Goal: Transaction & Acquisition: Purchase product/service

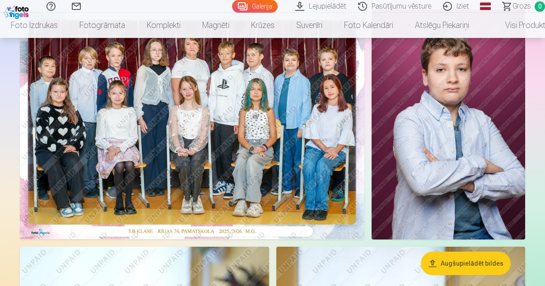
scroll to position [91, 0]
click at [200, 137] on img at bounding box center [192, 124] width 344 height 230
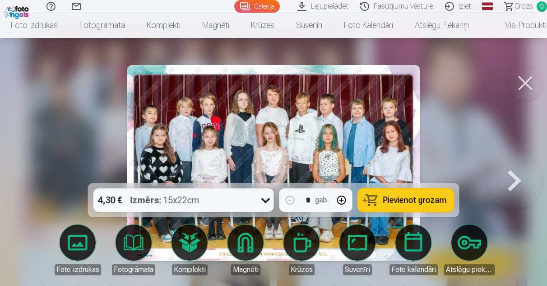
click at [385, 202] on span "Pievienot grozam" at bounding box center [415, 200] width 64 height 8
click at [513, 174] on button at bounding box center [515, 163] width 58 height 22
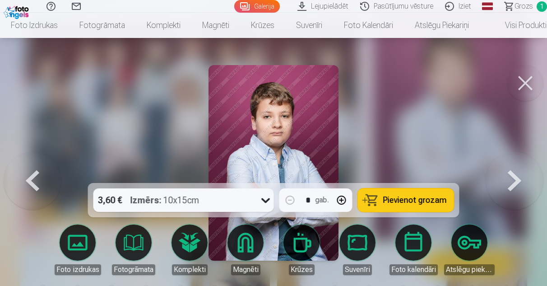
click at [513, 174] on button at bounding box center [515, 163] width 58 height 22
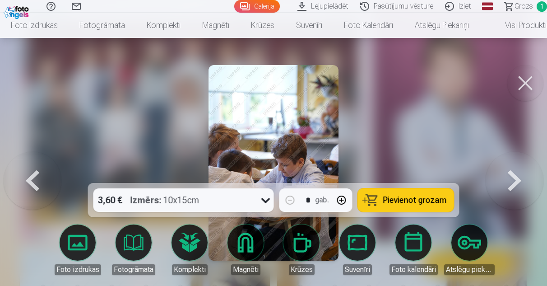
click at [513, 174] on button at bounding box center [515, 163] width 58 height 22
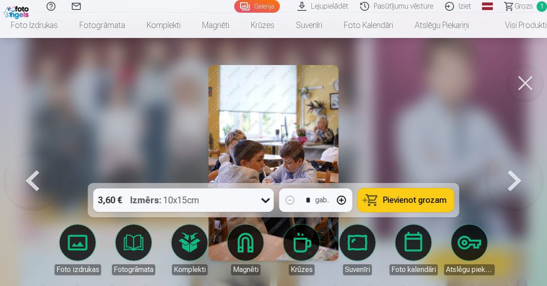
click at [513, 174] on button at bounding box center [515, 163] width 58 height 22
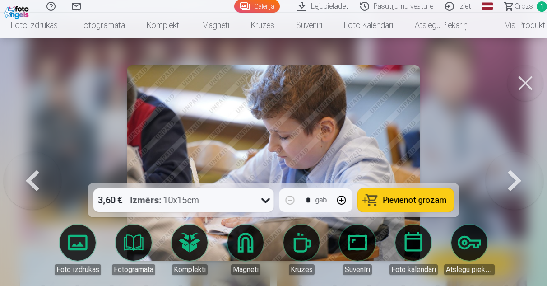
click at [513, 174] on button at bounding box center [515, 163] width 58 height 22
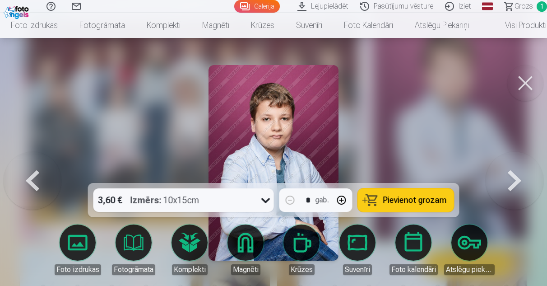
click at [504, 174] on button at bounding box center [515, 163] width 58 height 22
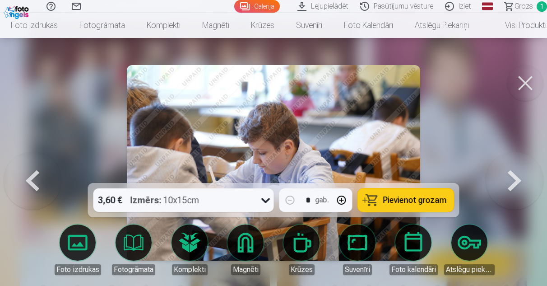
click at [512, 174] on button at bounding box center [515, 163] width 58 height 22
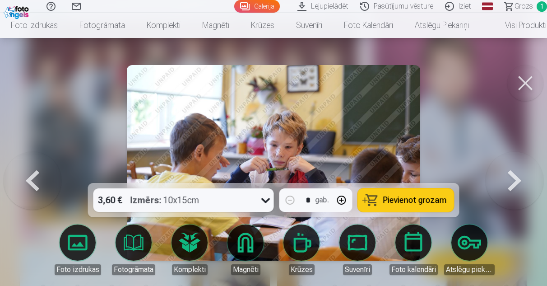
click at [512, 174] on button at bounding box center [515, 163] width 58 height 22
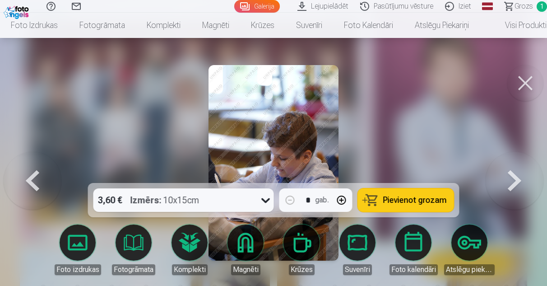
click at [512, 174] on button at bounding box center [515, 163] width 58 height 22
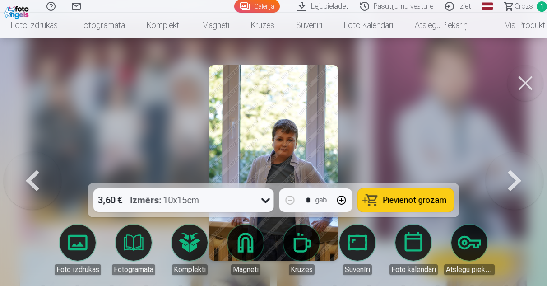
click at [423, 205] on button "Pievienot grozam" at bounding box center [406, 199] width 96 height 23
click at [510, 174] on button at bounding box center [515, 163] width 58 height 22
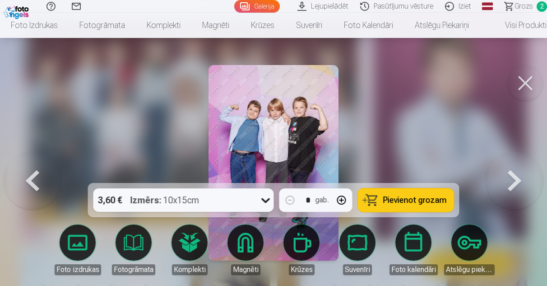
click at [421, 201] on span "Pievienot grozam" at bounding box center [415, 200] width 64 height 8
click at [521, 174] on button at bounding box center [515, 163] width 58 height 22
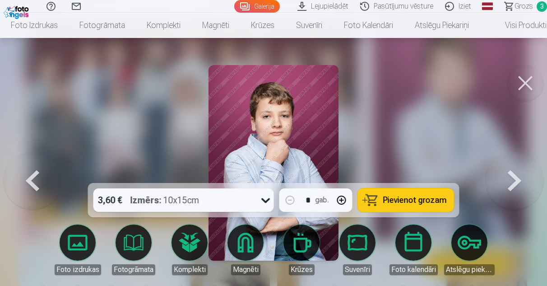
click at [521, 174] on button at bounding box center [515, 163] width 58 height 22
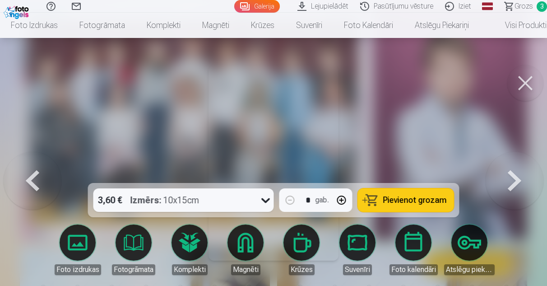
click at [521, 174] on button at bounding box center [515, 163] width 58 height 22
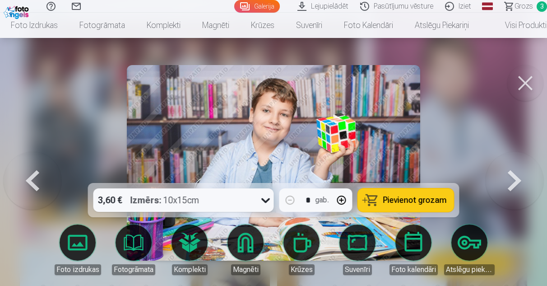
click at [415, 202] on span "Pievienot grozam" at bounding box center [415, 200] width 64 height 8
click at [38, 174] on button at bounding box center [33, 163] width 58 height 22
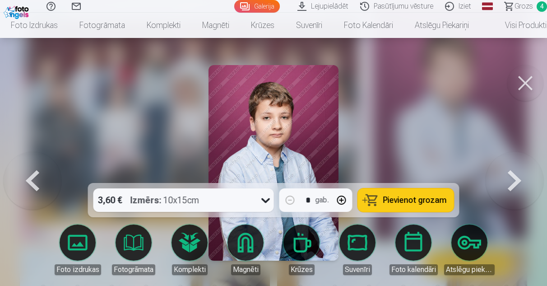
click at [38, 174] on button at bounding box center [33, 163] width 58 height 22
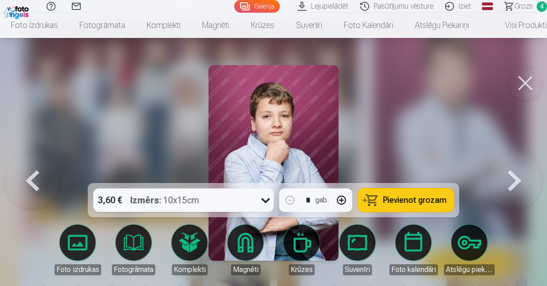
click at [512, 174] on button at bounding box center [515, 163] width 58 height 22
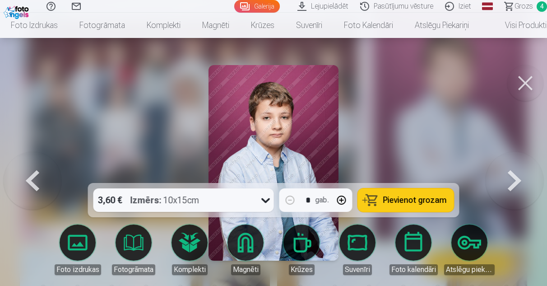
click at [512, 174] on button at bounding box center [515, 163] width 58 height 22
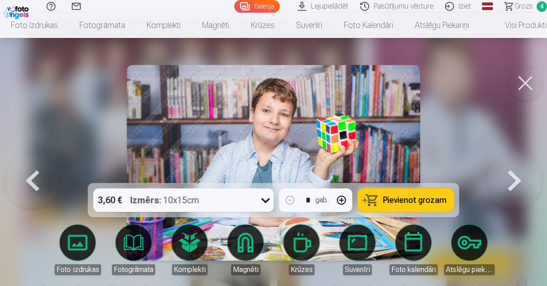
click at [512, 174] on button at bounding box center [515, 163] width 58 height 22
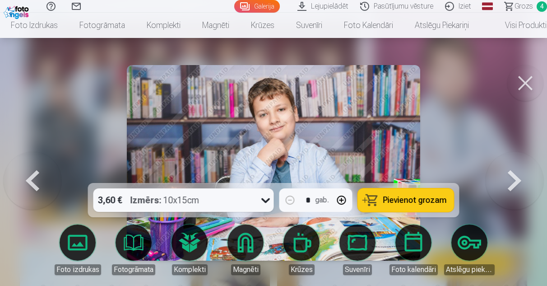
click at [426, 201] on span "Pievienot grozam" at bounding box center [415, 200] width 64 height 8
click at [513, 174] on button at bounding box center [515, 163] width 58 height 22
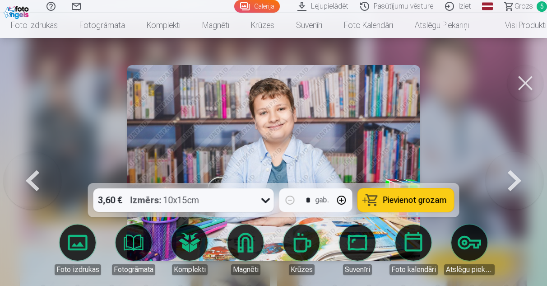
click at [513, 174] on button at bounding box center [515, 163] width 58 height 22
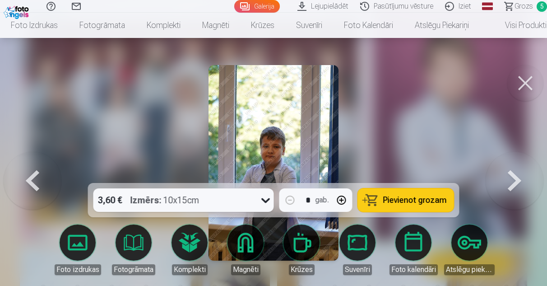
click at [401, 206] on button "Pievienot grozam" at bounding box center [406, 199] width 96 height 23
click at [515, 174] on button at bounding box center [515, 163] width 58 height 22
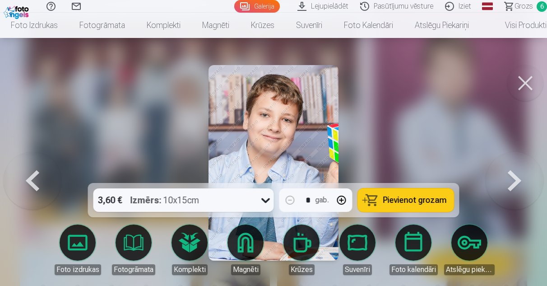
click at [422, 198] on span "Pievienot grozam" at bounding box center [415, 200] width 64 height 8
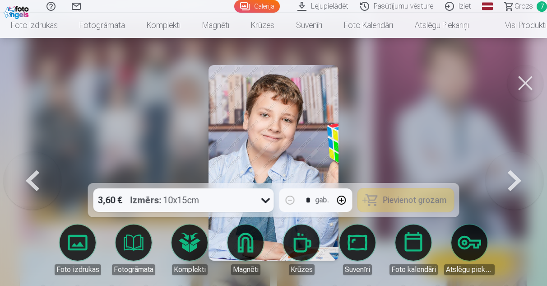
click at [517, 174] on button at bounding box center [515, 163] width 58 height 22
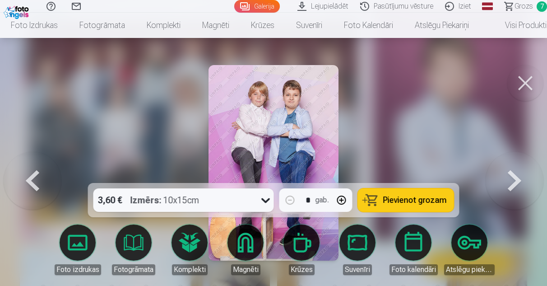
click at [435, 200] on span "Pievienot grozam" at bounding box center [415, 200] width 64 height 8
click at [515, 174] on button at bounding box center [515, 163] width 58 height 22
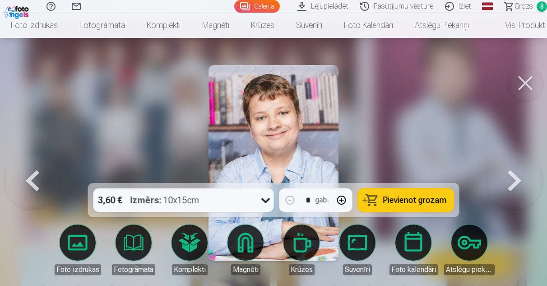
click at [426, 205] on button "Pievienot grozam" at bounding box center [406, 199] width 96 height 23
click at [514, 174] on button at bounding box center [515, 163] width 58 height 22
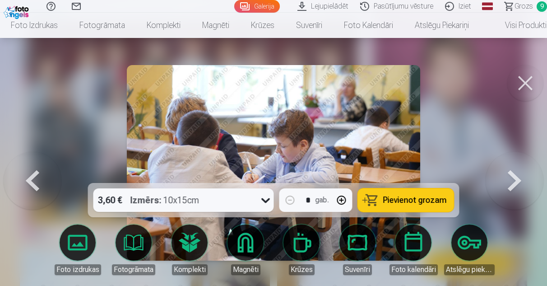
click at [517, 174] on button at bounding box center [515, 163] width 58 height 22
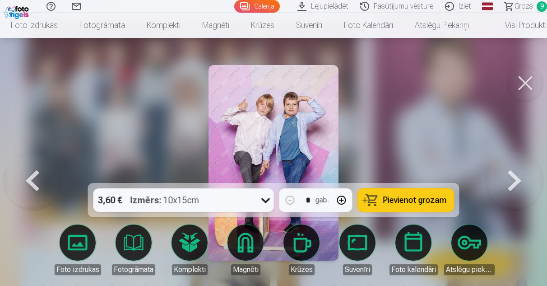
click at [396, 204] on span "Pievienot grozam" at bounding box center [415, 200] width 64 height 8
click at [515, 174] on button at bounding box center [515, 163] width 58 height 22
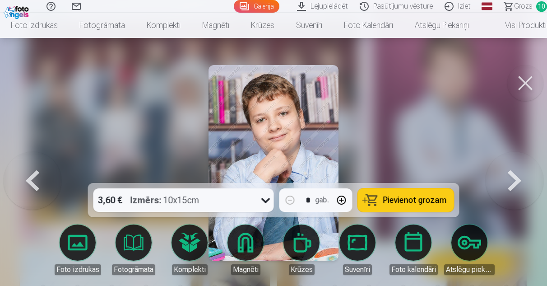
click at [424, 206] on button "Pievienot grozam" at bounding box center [406, 199] width 96 height 23
click at [515, 174] on button at bounding box center [515, 163] width 58 height 22
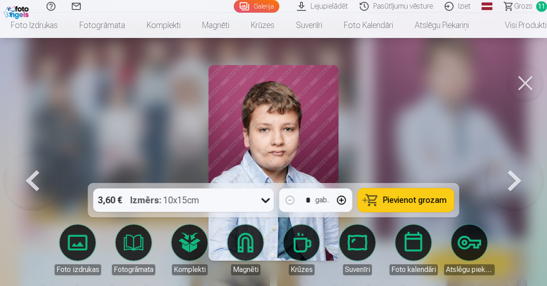
click at [515, 174] on button at bounding box center [515, 163] width 58 height 22
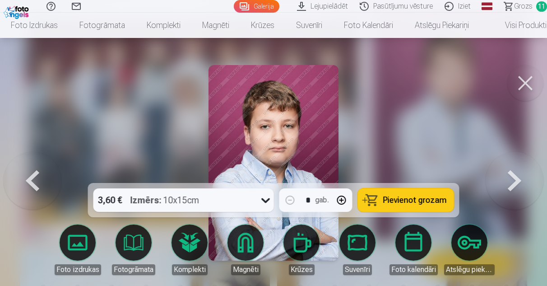
click at [515, 174] on button at bounding box center [515, 163] width 58 height 22
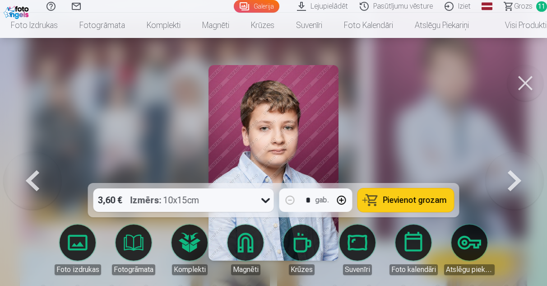
click at [515, 174] on button at bounding box center [515, 163] width 58 height 22
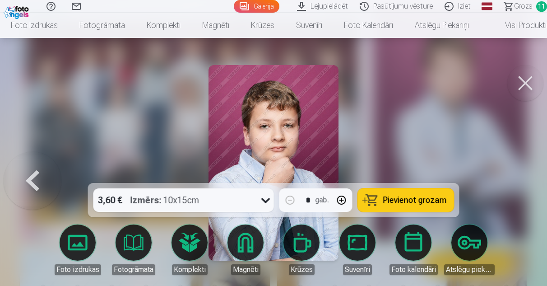
click at [35, 174] on button at bounding box center [33, 163] width 58 height 22
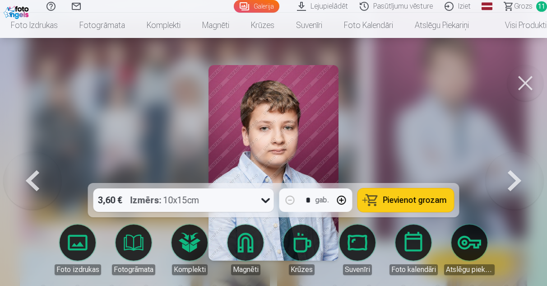
click at [35, 174] on button at bounding box center [33, 163] width 58 height 22
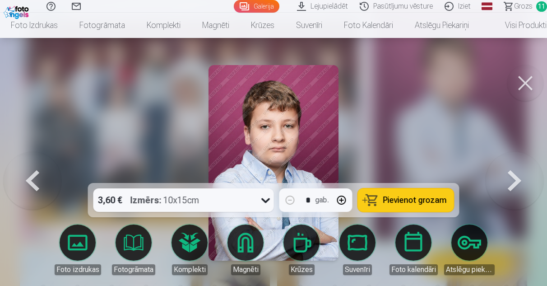
click at [509, 174] on button at bounding box center [515, 163] width 58 height 22
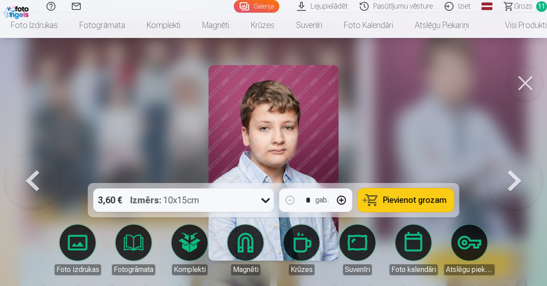
click at [509, 174] on button at bounding box center [515, 163] width 58 height 22
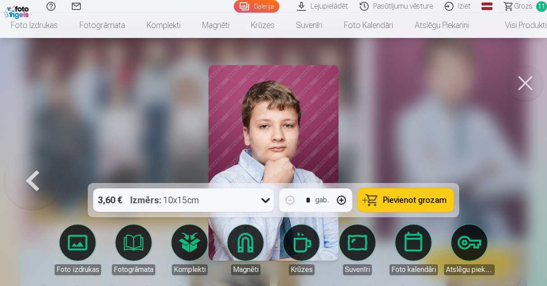
click at [509, 185] on div at bounding box center [273, 143] width 547 height 286
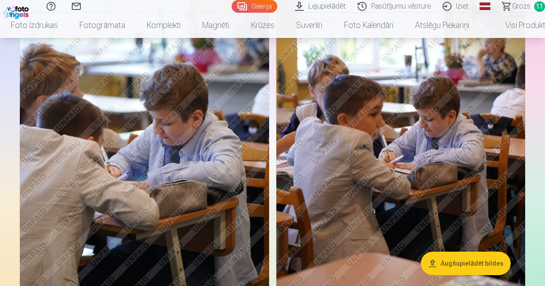
scroll to position [405, 0]
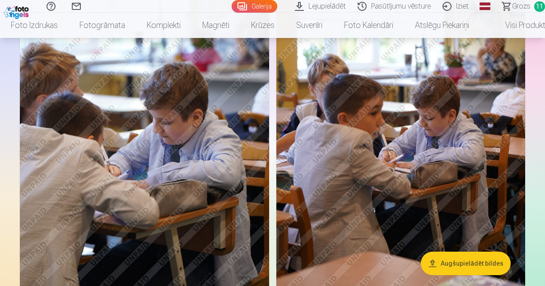
click at [197, 224] on img at bounding box center [144, 118] width 249 height 374
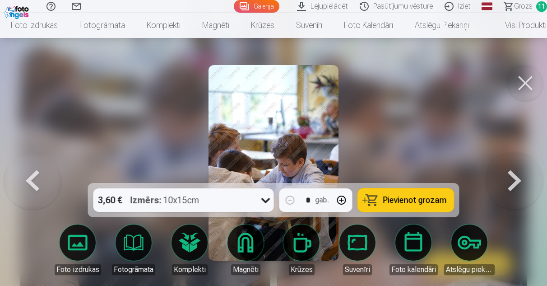
click at [417, 199] on span "Pievienot grozam" at bounding box center [415, 200] width 64 height 8
click at [528, 83] on button at bounding box center [525, 83] width 36 height 36
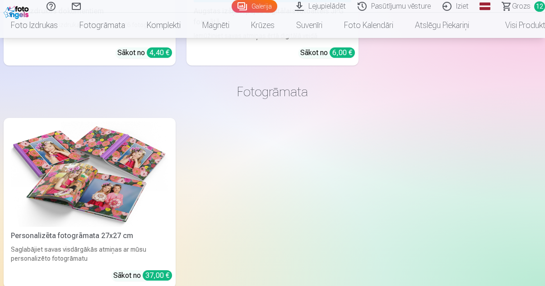
scroll to position [3892, 0]
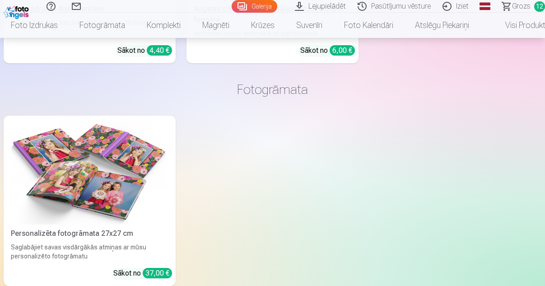
click at [142, 154] on img at bounding box center [90, 171] width 158 height 105
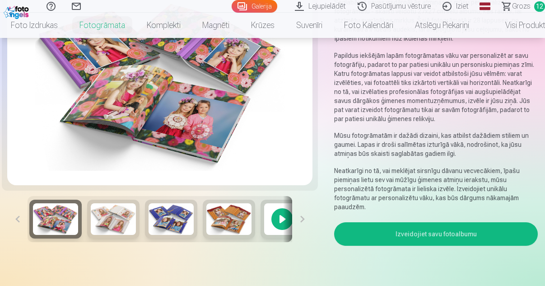
scroll to position [116, 0]
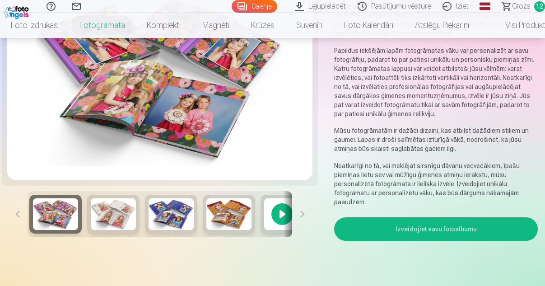
click at [407, 228] on button "Izveidojiet savu fotoalbumu" at bounding box center [436, 228] width 204 height 23
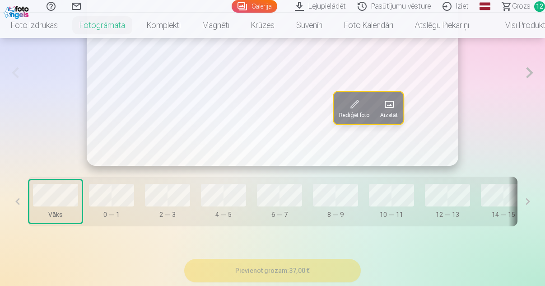
scroll to position [541, 0]
click at [532, 202] on button at bounding box center [527, 201] width 20 height 50
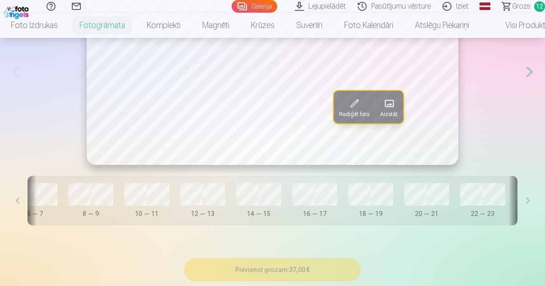
click at [532, 202] on button at bounding box center [527, 201] width 20 height 50
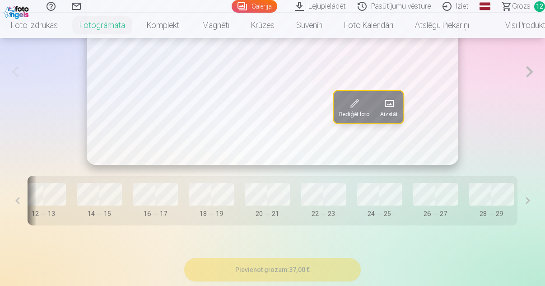
click at [17, 204] on button at bounding box center [17, 201] width 20 height 50
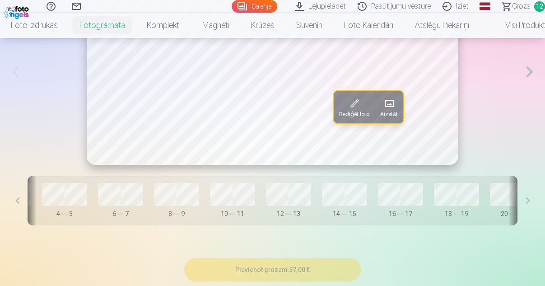
click at [17, 204] on button at bounding box center [17, 201] width 20 height 50
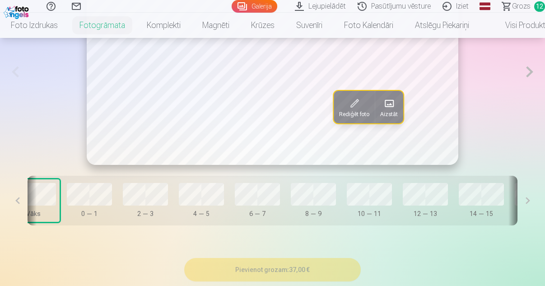
scroll to position [0, 0]
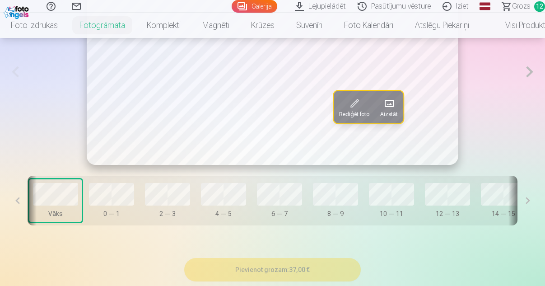
click at [17, 204] on button at bounding box center [17, 201] width 20 height 50
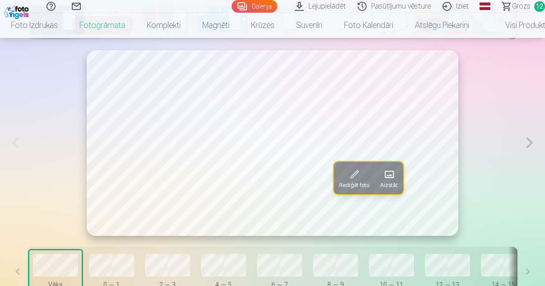
scroll to position [469, 0]
click at [523, 145] on button at bounding box center [530, 143] width 16 height 185
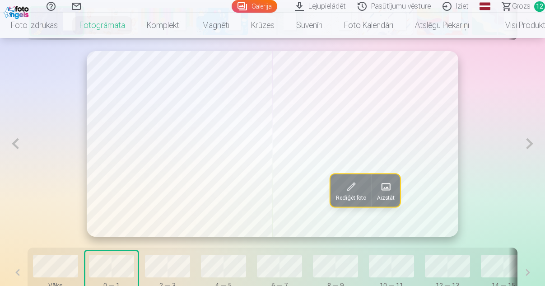
click at [528, 144] on button at bounding box center [530, 143] width 16 height 185
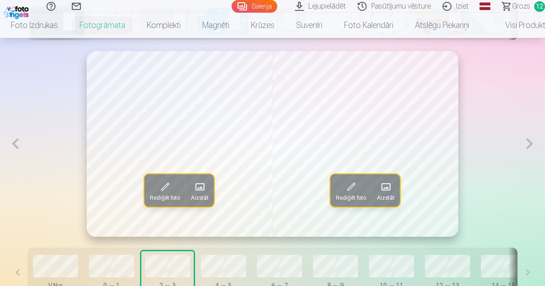
click at [528, 144] on button at bounding box center [530, 143] width 16 height 185
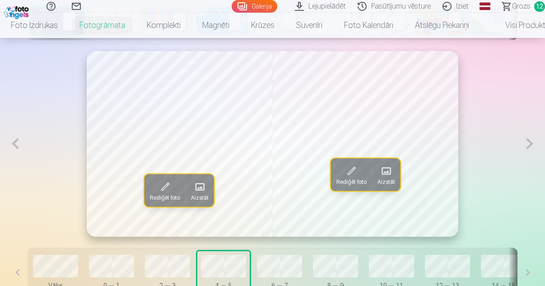
click at [528, 144] on button at bounding box center [530, 143] width 16 height 185
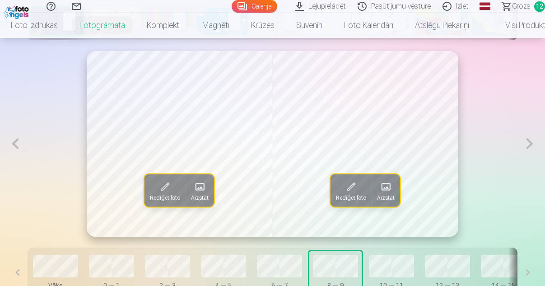
click at [528, 144] on button at bounding box center [530, 143] width 16 height 185
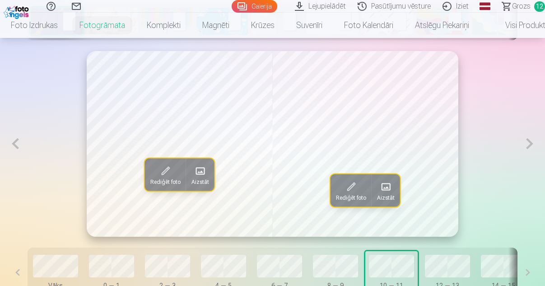
click at [528, 144] on button at bounding box center [530, 143] width 16 height 185
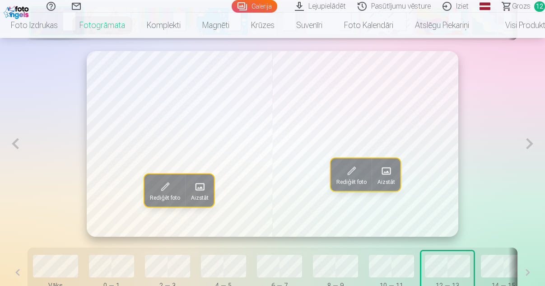
click at [528, 144] on button at bounding box center [530, 143] width 16 height 185
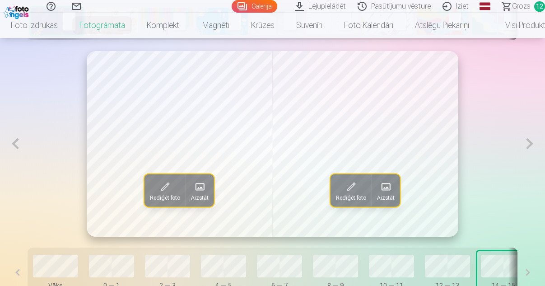
click at [528, 144] on button at bounding box center [530, 143] width 16 height 185
click at [19, 148] on button at bounding box center [15, 143] width 16 height 185
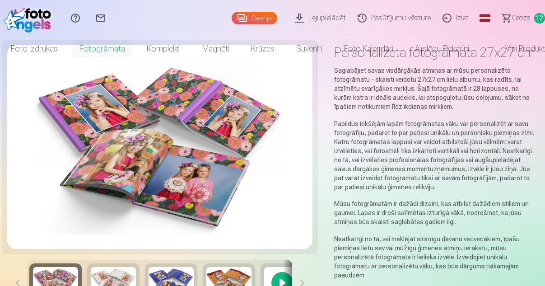
scroll to position [0, 0]
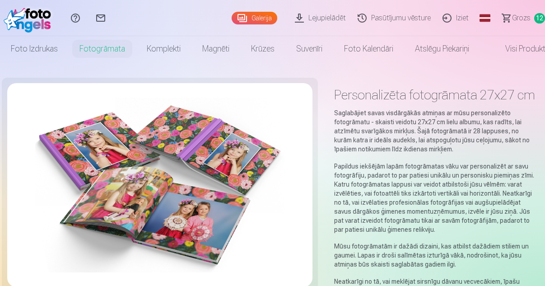
scroll to position [3892, 0]
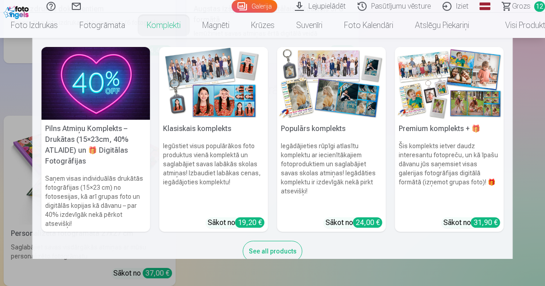
click at [167, 27] on link "Komplekti" at bounding box center [164, 25] width 56 height 25
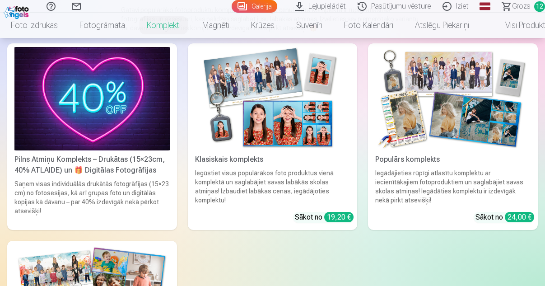
scroll to position [107, 0]
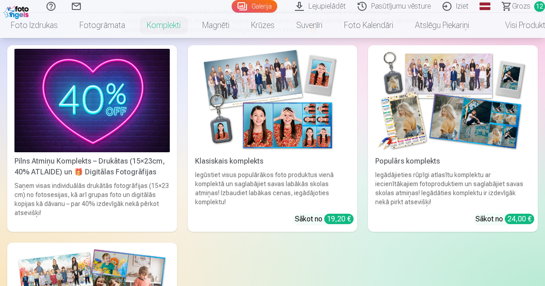
click at [444, 133] on img at bounding box center [452, 100] width 155 height 103
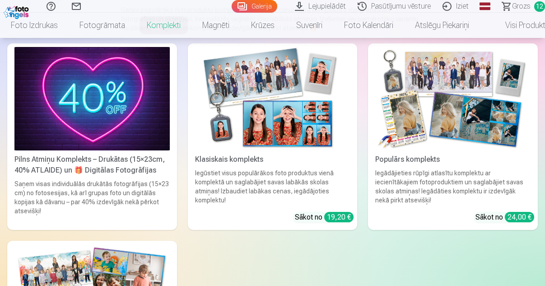
scroll to position [116, 0]
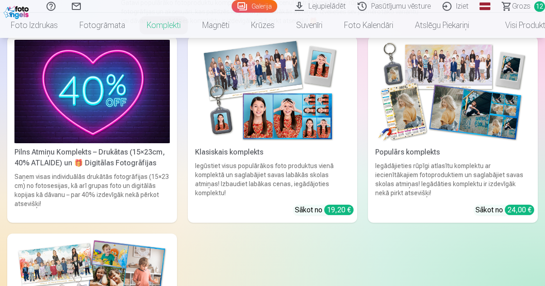
click at [513, 7] on span "Grozs" at bounding box center [521, 6] width 19 height 11
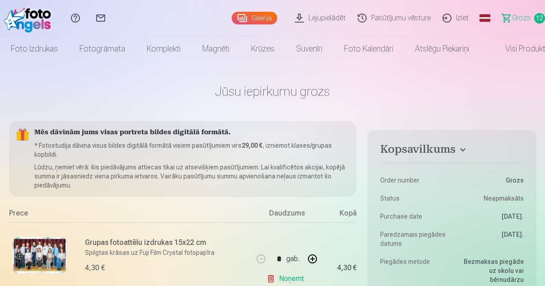
click at [259, 19] on link "Galerija" at bounding box center [255, 18] width 46 height 13
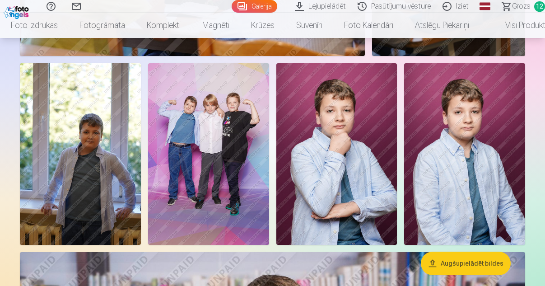
scroll to position [1474, 0]
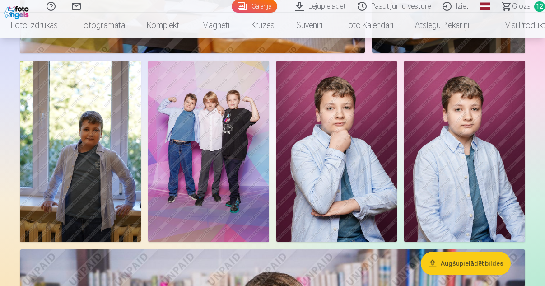
click at [119, 191] on img at bounding box center [80, 150] width 121 height 181
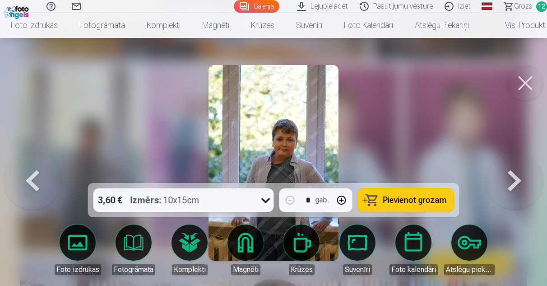
click at [315, 148] on img at bounding box center [274, 162] width 130 height 195
click at [518, 84] on button at bounding box center [525, 83] width 36 height 36
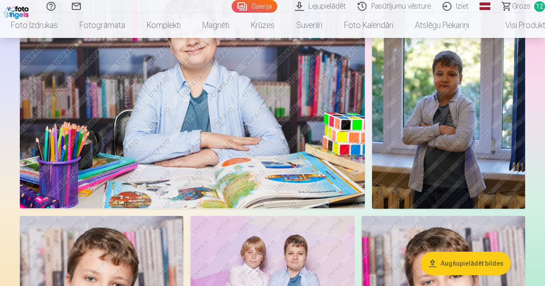
scroll to position [2434, 0]
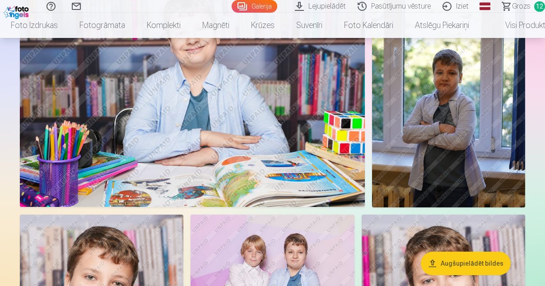
click at [445, 135] on img at bounding box center [448, 92] width 153 height 230
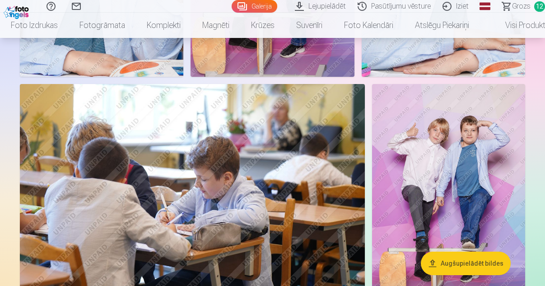
scroll to position [2818, 0]
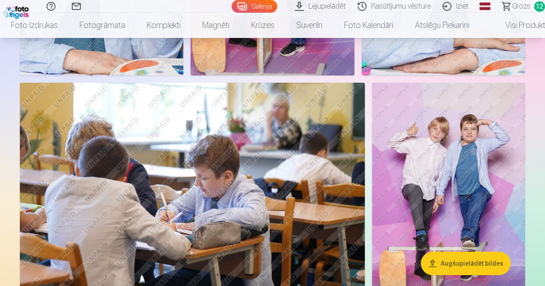
click at [444, 165] on img at bounding box center [448, 198] width 153 height 230
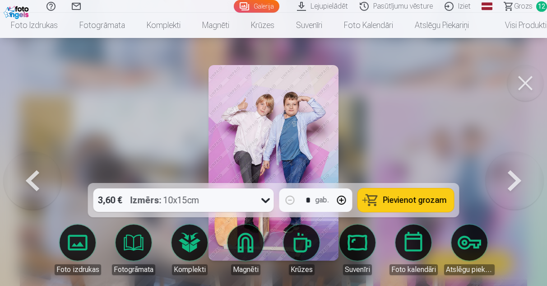
click at [525, 85] on button at bounding box center [525, 83] width 36 height 36
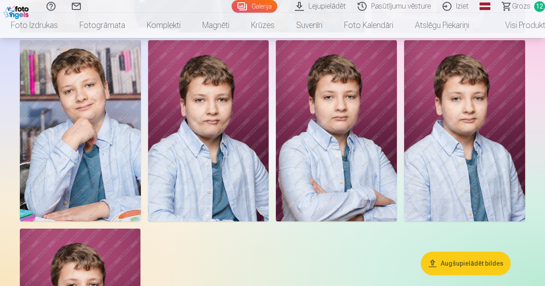
scroll to position [3104, 0]
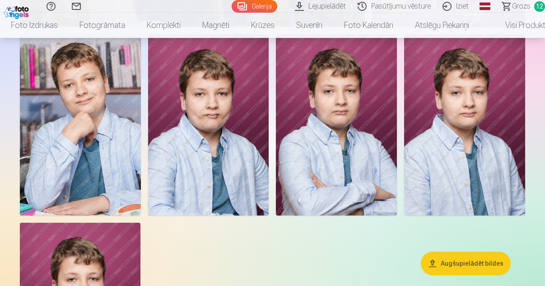
click at [518, 9] on span "Grozs" at bounding box center [521, 6] width 19 height 11
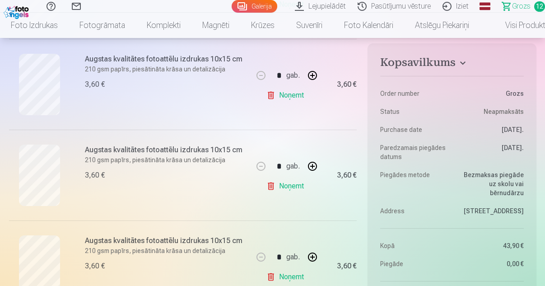
scroll to position [881, 0]
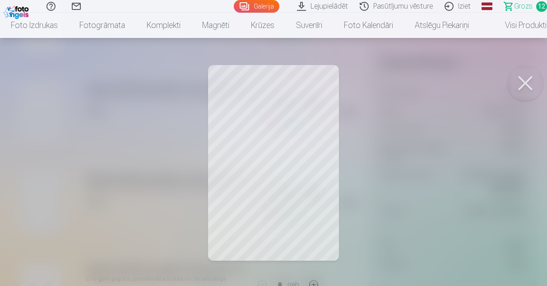
click at [523, 85] on button at bounding box center [525, 83] width 36 height 36
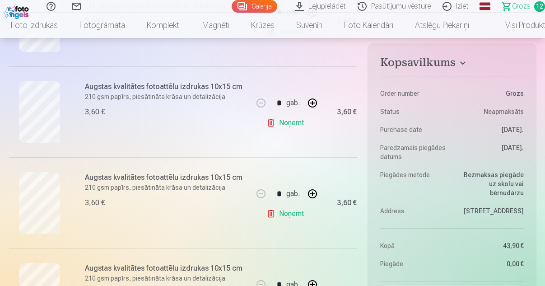
click at [278, 124] on link "Noņemt" at bounding box center [286, 123] width 41 height 18
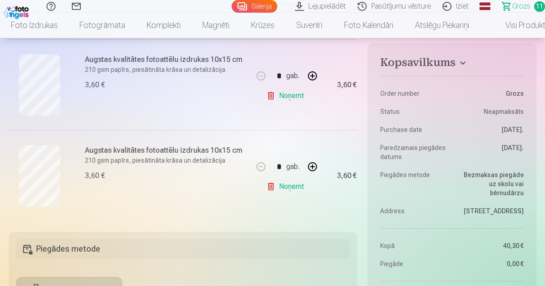
scroll to position [998, 0]
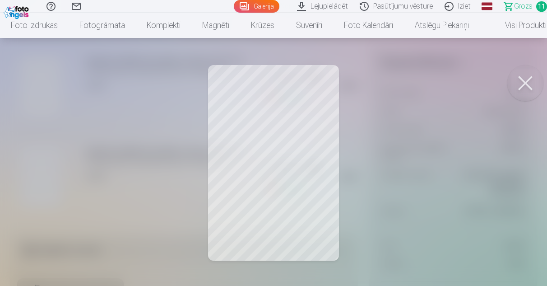
click at [527, 85] on button at bounding box center [525, 83] width 36 height 36
click at [526, 86] on button at bounding box center [525, 83] width 36 height 36
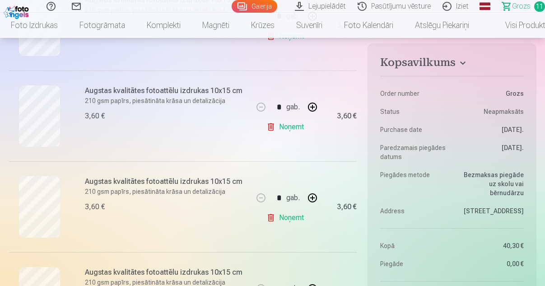
scroll to position [859, 0]
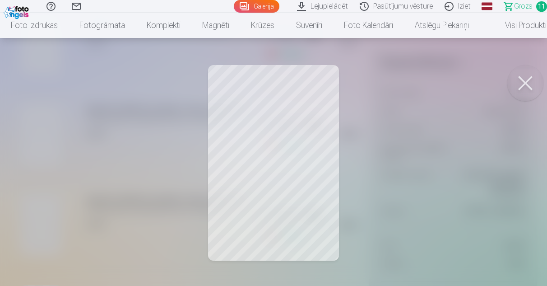
click at [524, 88] on button at bounding box center [525, 83] width 36 height 36
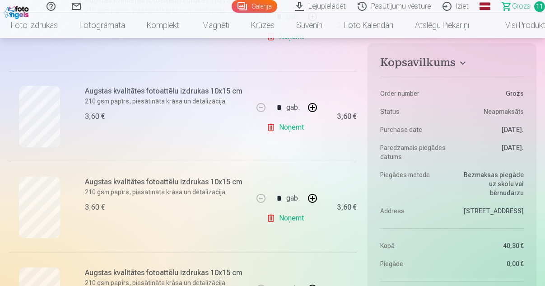
scroll to position [603, 0]
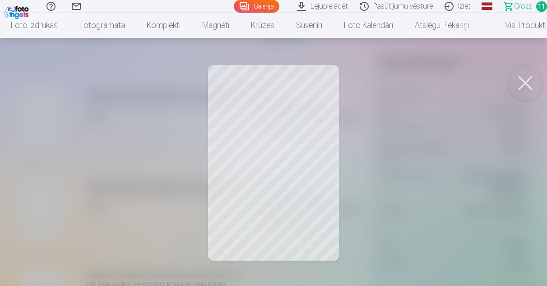
click at [522, 86] on button at bounding box center [525, 83] width 36 height 36
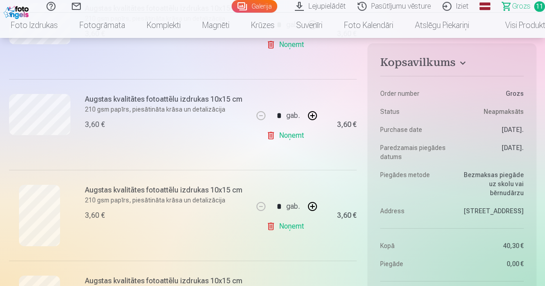
scroll to position [505, 0]
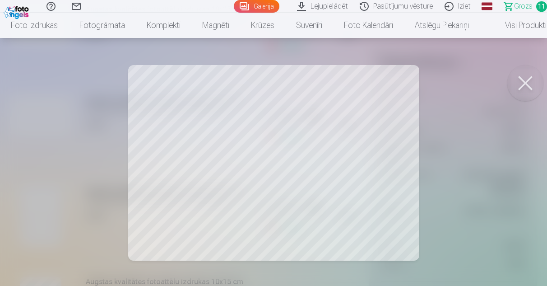
click at [529, 88] on button at bounding box center [525, 83] width 36 height 36
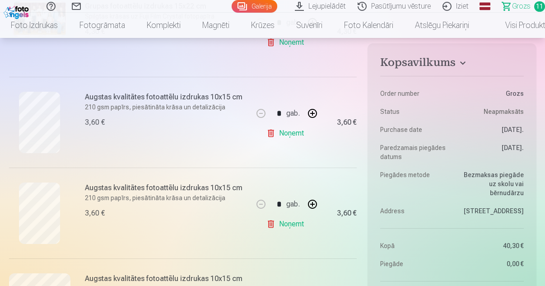
scroll to position [236, 0]
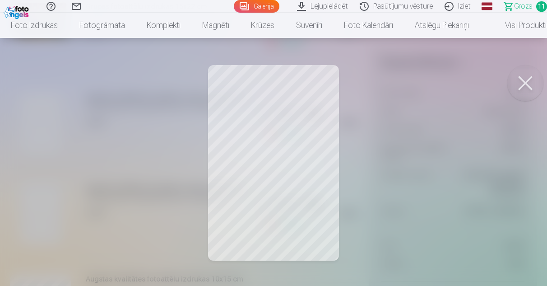
click at [523, 88] on button at bounding box center [525, 83] width 36 height 36
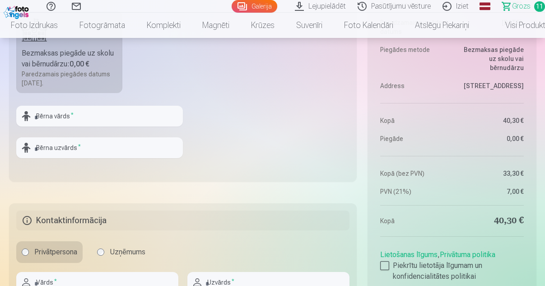
scroll to position [1265, 0]
click at [133, 116] on input "text" at bounding box center [99, 115] width 167 height 21
type input "*******"
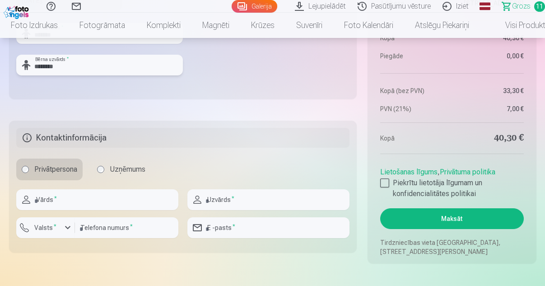
scroll to position [1349, 0]
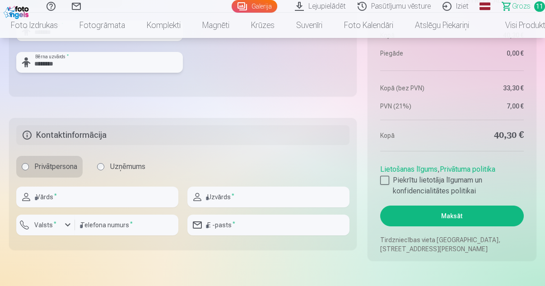
type input "********"
type input "*****"
type input "********"
click at [65, 228] on div "button" at bounding box center [67, 224] width 11 height 11
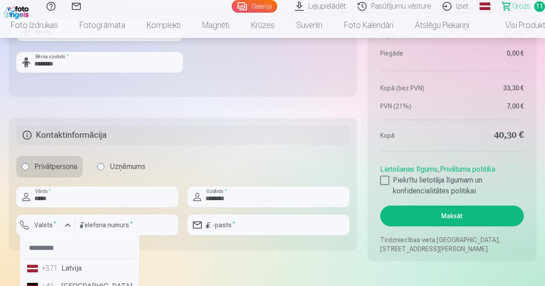
click at [68, 271] on li "+371 Latvija" at bounding box center [79, 268] width 112 height 18
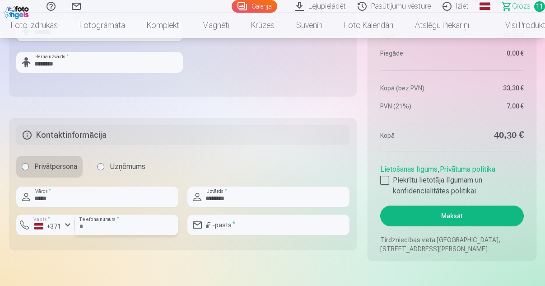
click at [111, 227] on input "number" at bounding box center [126, 224] width 103 height 21
type input "********"
click at [241, 231] on input "email" at bounding box center [268, 224] width 162 height 21
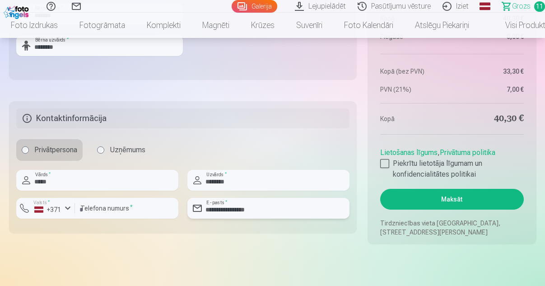
scroll to position [1364, 0]
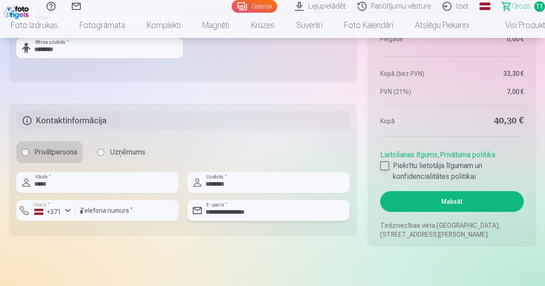
type input "**********"
click at [386, 167] on div at bounding box center [384, 165] width 9 height 9
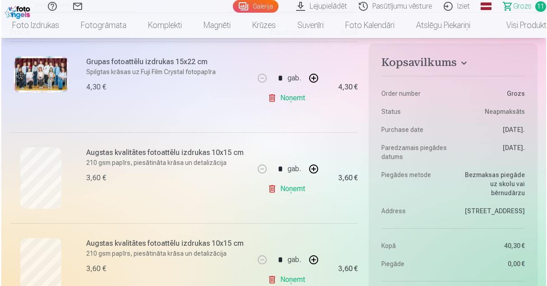
scroll to position [182, 0]
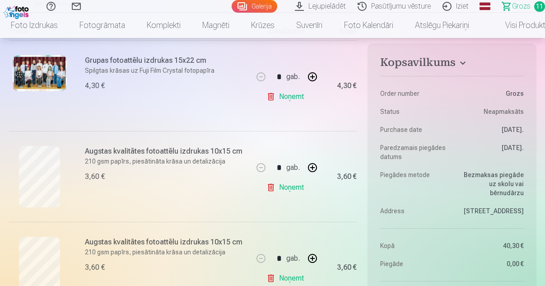
click at [42, 77] on img at bounding box center [40, 73] width 54 height 36
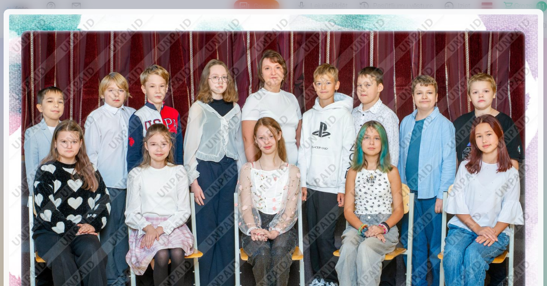
scroll to position [0, 0]
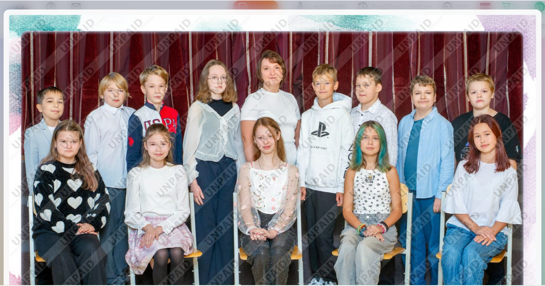
scroll to position [3104, 0]
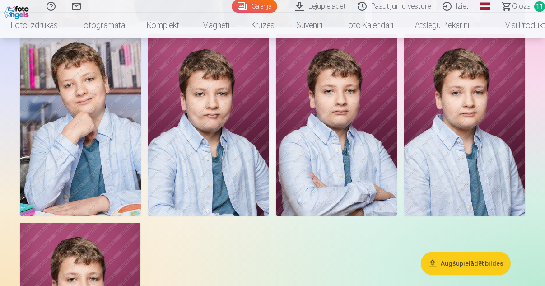
click at [521, 5] on span "Grozs" at bounding box center [521, 6] width 19 height 11
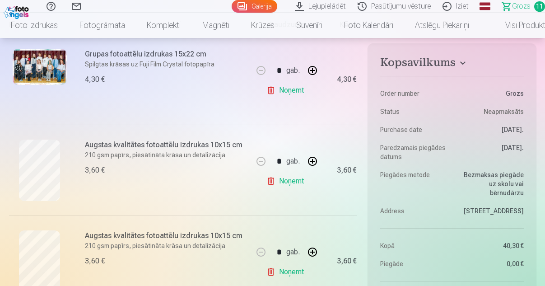
scroll to position [191, 0]
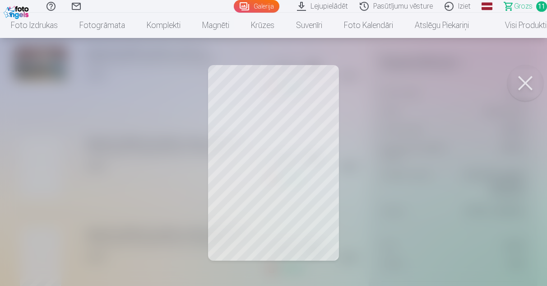
click at [527, 87] on button at bounding box center [525, 83] width 36 height 36
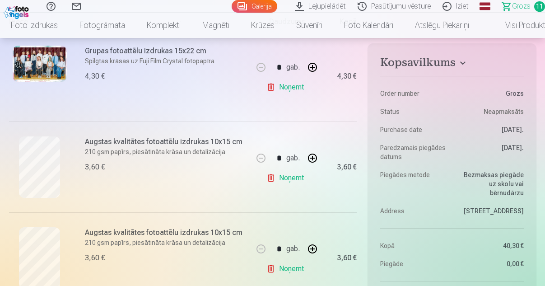
click at [293, 178] on link "Noņemt" at bounding box center [286, 178] width 41 height 18
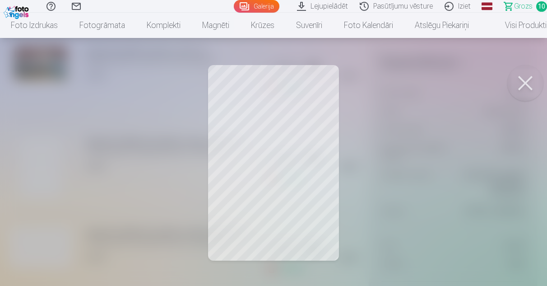
click at [526, 86] on button at bounding box center [525, 83] width 36 height 36
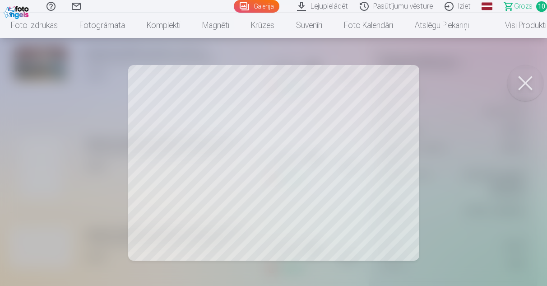
click at [521, 82] on button at bounding box center [525, 83] width 36 height 36
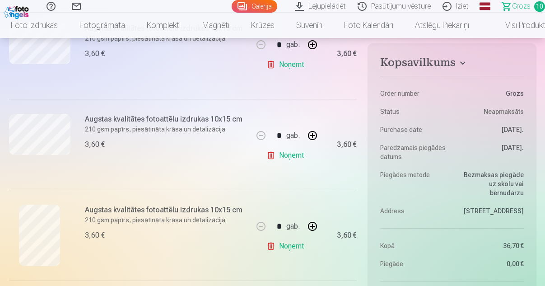
scroll to position [399, 0]
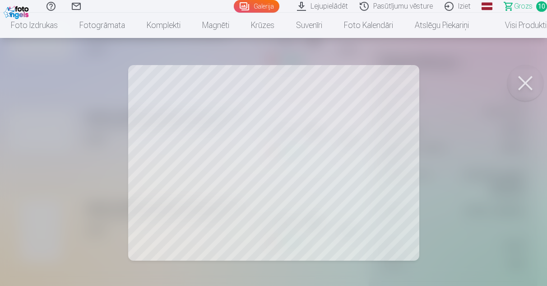
click at [528, 79] on button at bounding box center [525, 83] width 36 height 36
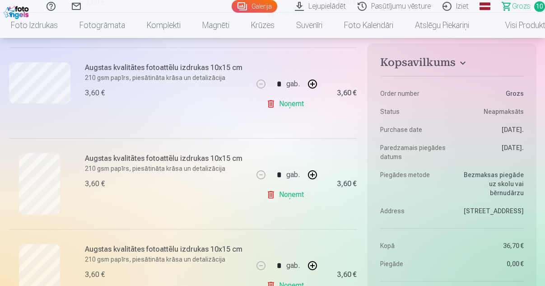
scroll to position [450, 0]
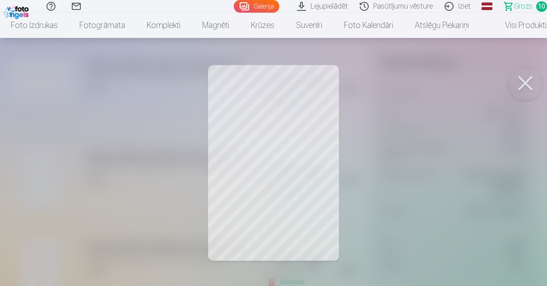
click at [530, 84] on button at bounding box center [525, 83] width 36 height 36
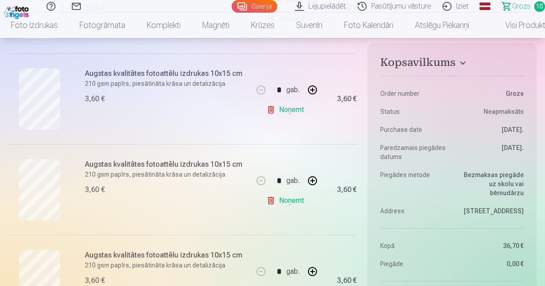
scroll to position [717, 0]
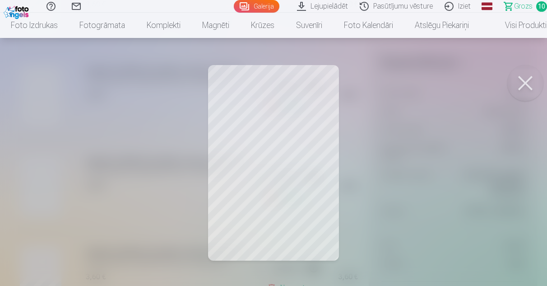
click at [518, 83] on button at bounding box center [525, 83] width 36 height 36
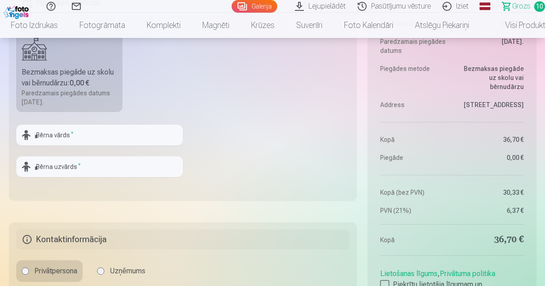
scroll to position [1155, 0]
type input "*******"
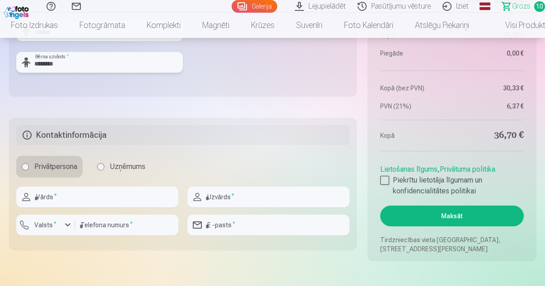
scroll to position [1262, 0]
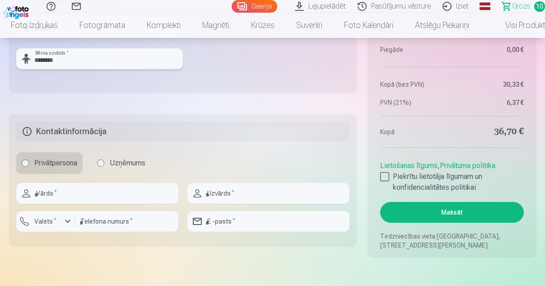
type input "********"
type input "*****"
type input "********"
click at [71, 226] on div "button" at bounding box center [67, 221] width 11 height 11
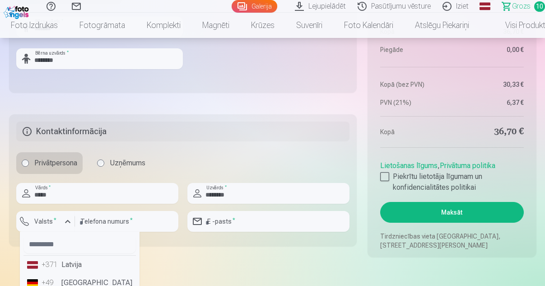
click at [80, 263] on li "+371 Latvija" at bounding box center [79, 264] width 112 height 18
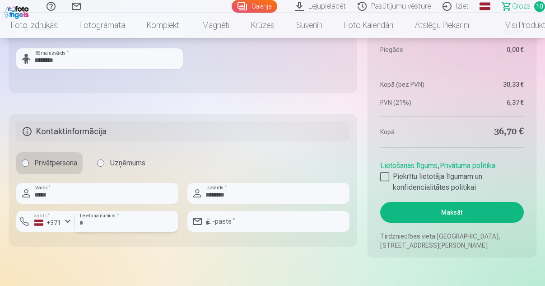
click at [115, 227] on input "number" at bounding box center [126, 221] width 103 height 21
type input "********"
click at [219, 225] on input "email" at bounding box center [268, 221] width 162 height 21
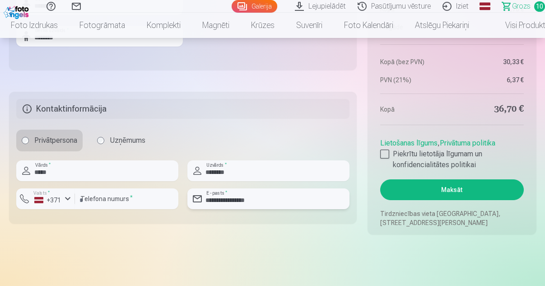
scroll to position [1287, 0]
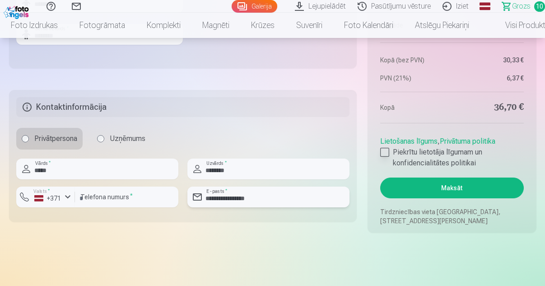
type input "**********"
click at [386, 155] on div at bounding box center [384, 152] width 9 height 9
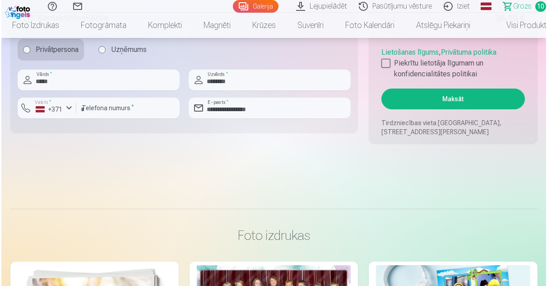
scroll to position [1373, 0]
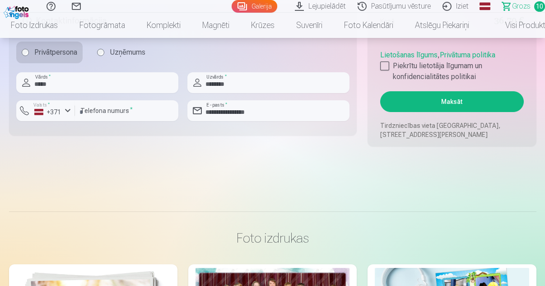
click at [423, 105] on button "Maksāt" at bounding box center [451, 101] width 143 height 21
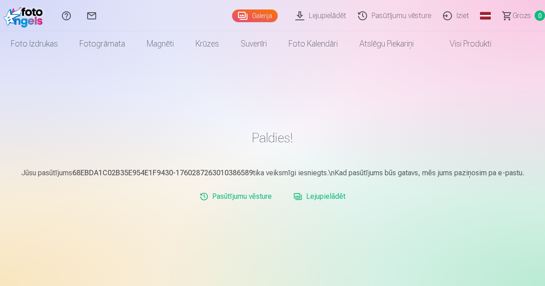
scroll to position [4, 0]
click at [336, 196] on link "Lejupielādēt" at bounding box center [319, 197] width 59 height 18
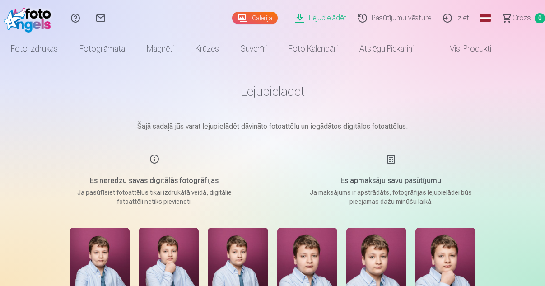
click at [255, 21] on link "Galerija" at bounding box center [255, 18] width 46 height 13
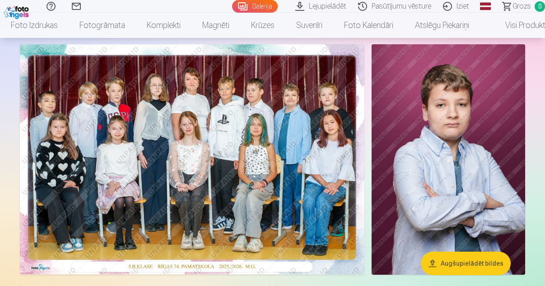
scroll to position [55, 0]
